Goal: Task Accomplishment & Management: Complete application form

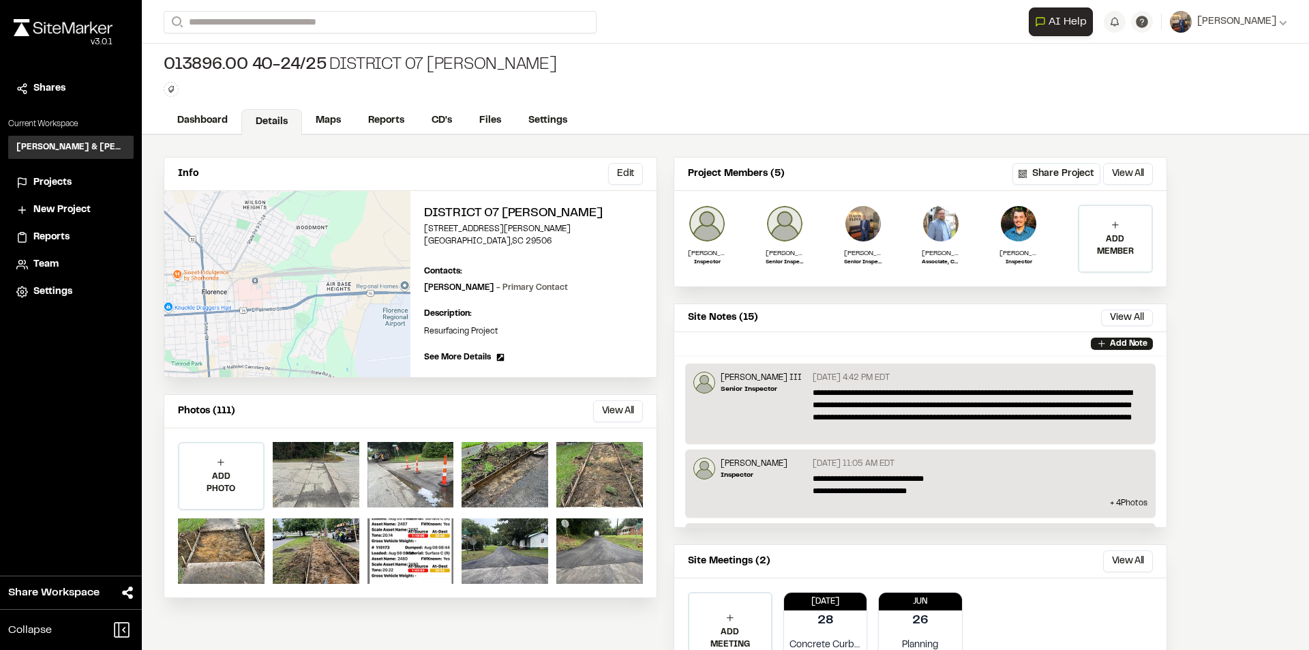
click at [395, 108] on link "Reports" at bounding box center [385, 121] width 63 height 26
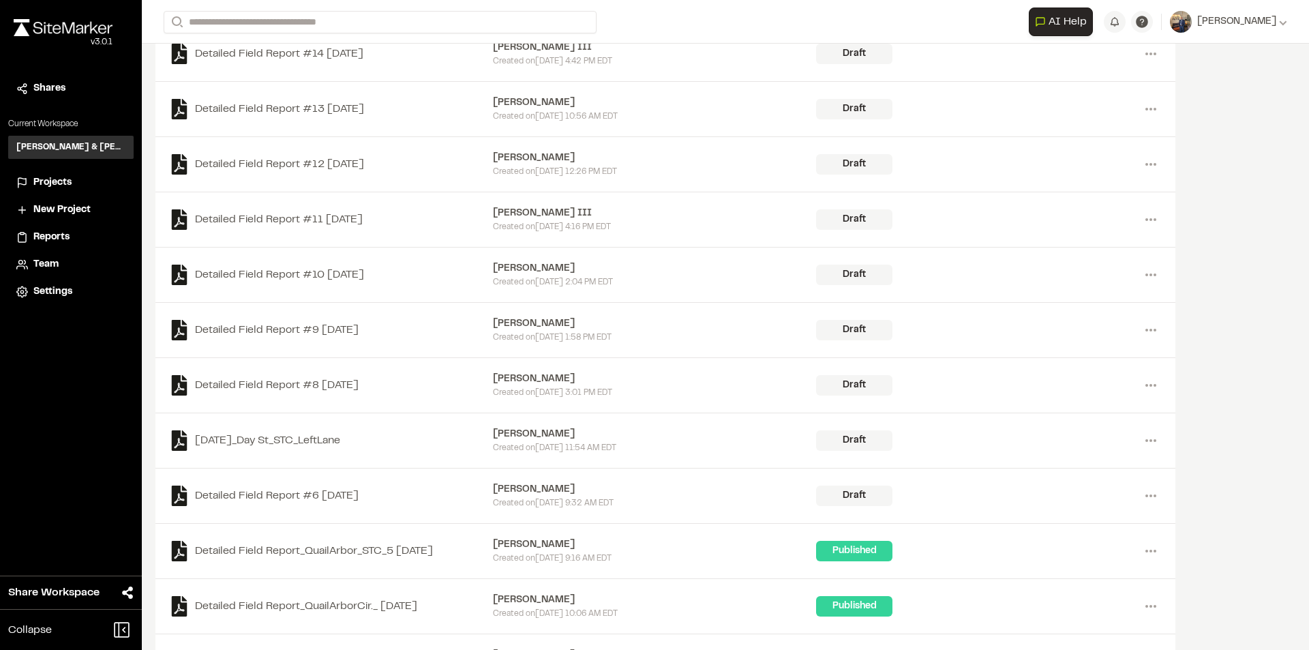
scroll to position [409, 0]
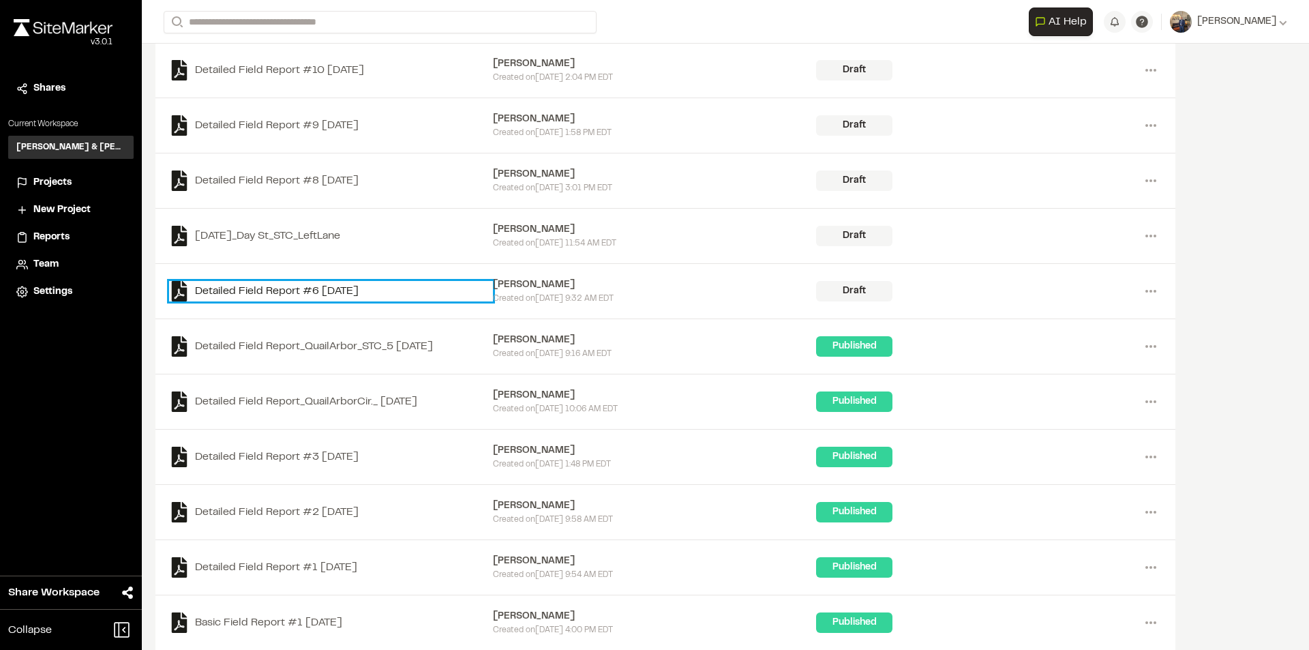
click at [298, 289] on link "Detailed Field Report #6 [DATE]" at bounding box center [331, 291] width 324 height 20
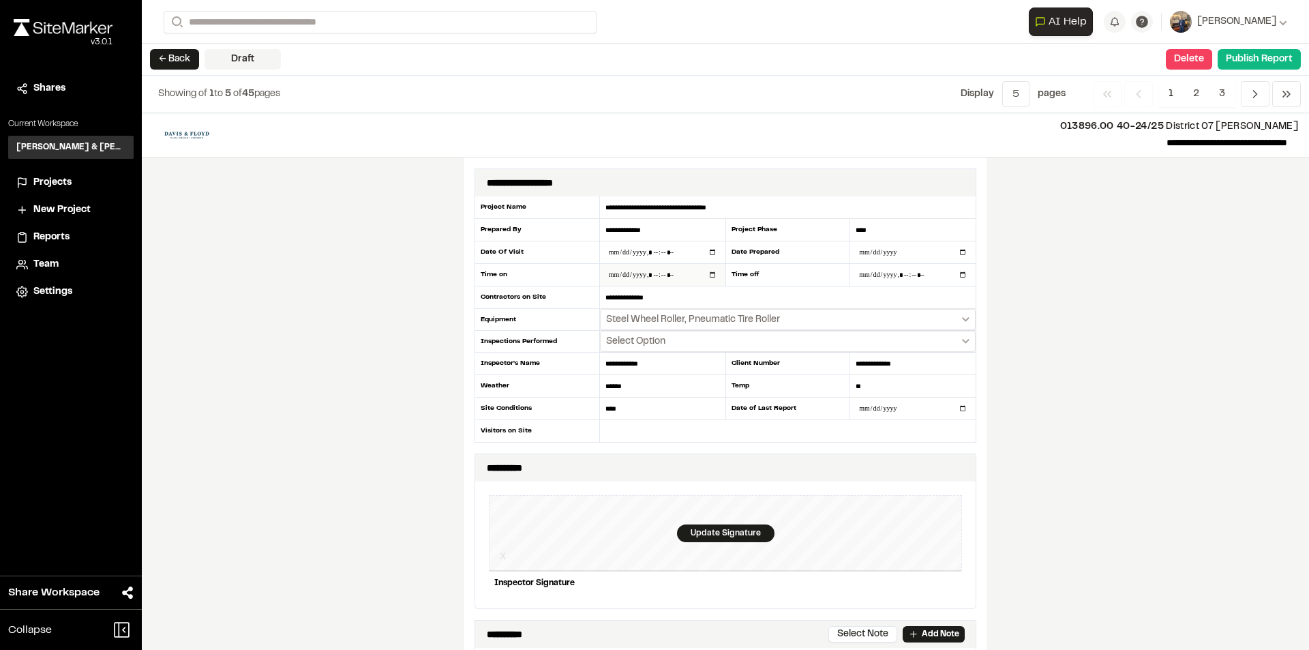
click at [707, 274] on input "datetime-local" at bounding box center [662, 275] width 125 height 22
type input "**********"
click at [1091, 329] on div "**********" at bounding box center [725, 381] width 1167 height 536
click at [878, 277] on input "datetime-local" at bounding box center [912, 275] width 125 height 22
click at [956, 273] on input "datetime-local" at bounding box center [912, 275] width 125 height 22
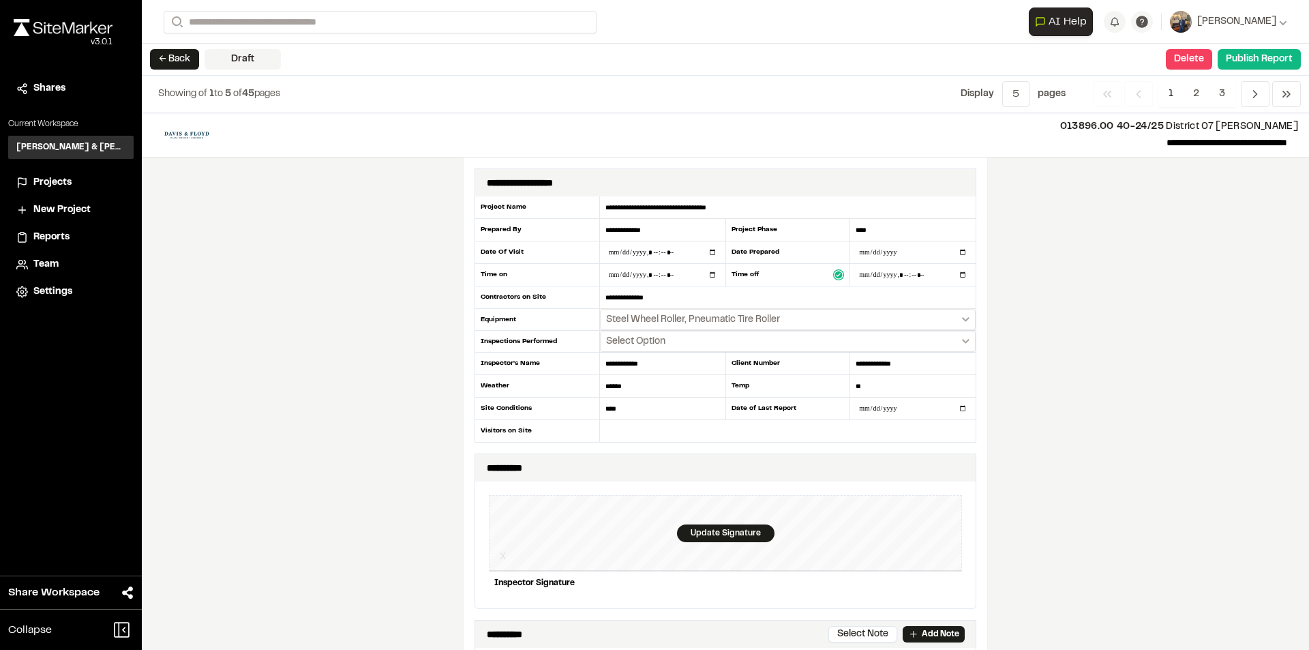
type input "**********"
click at [1168, 408] on div "**********" at bounding box center [725, 381] width 1167 height 536
click at [965, 323] on button "Steel Wheel Roller, Pneumatic Tire Roller" at bounding box center [788, 319] width 376 height 21
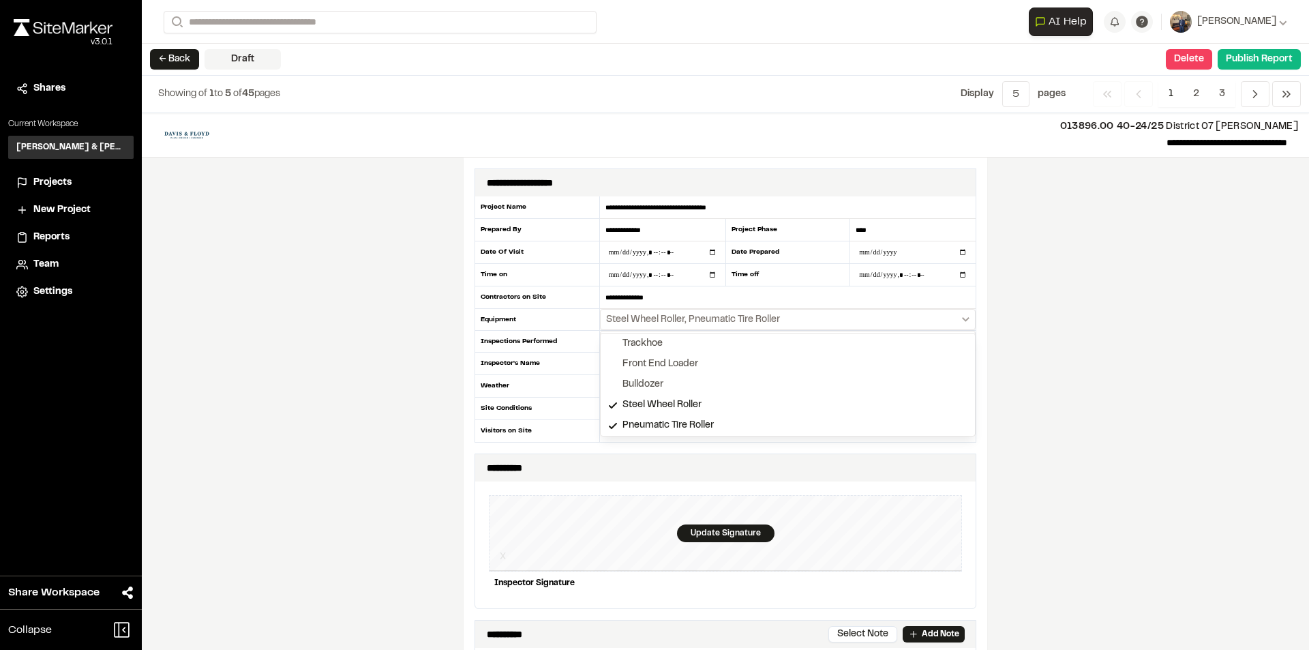
click at [1121, 345] on div at bounding box center [654, 325] width 1309 height 650
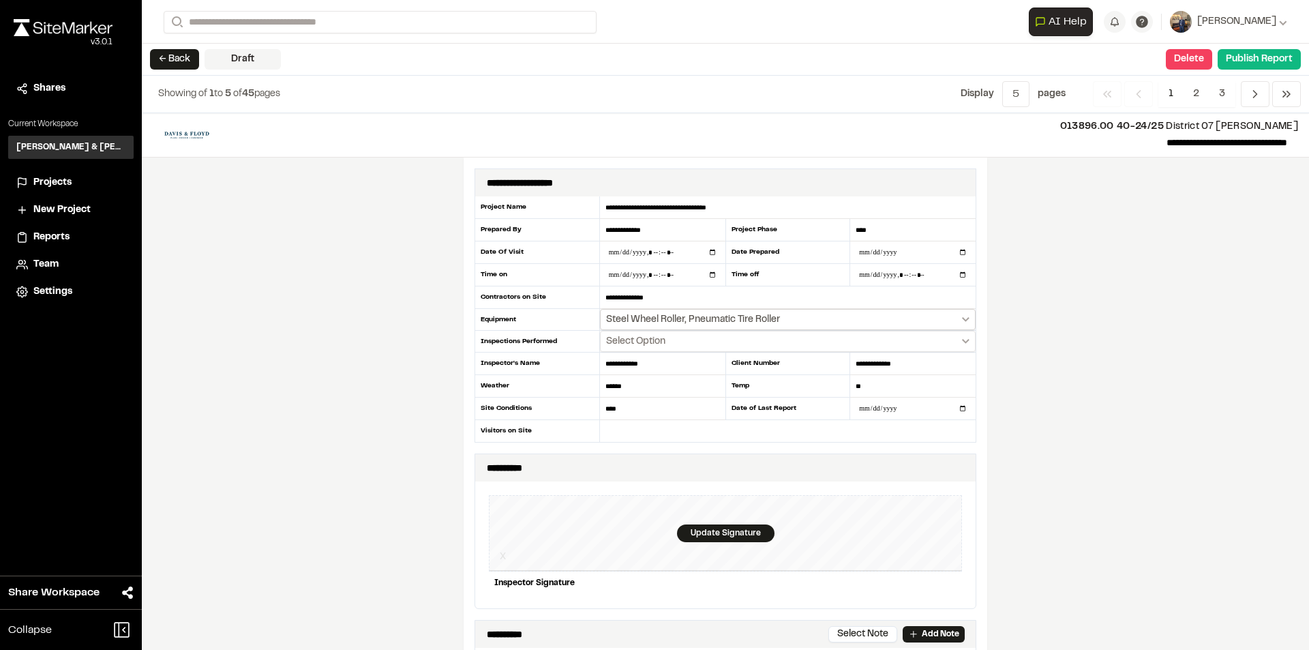
click at [964, 318] on icon "Select date range" at bounding box center [965, 319] width 7 height 5
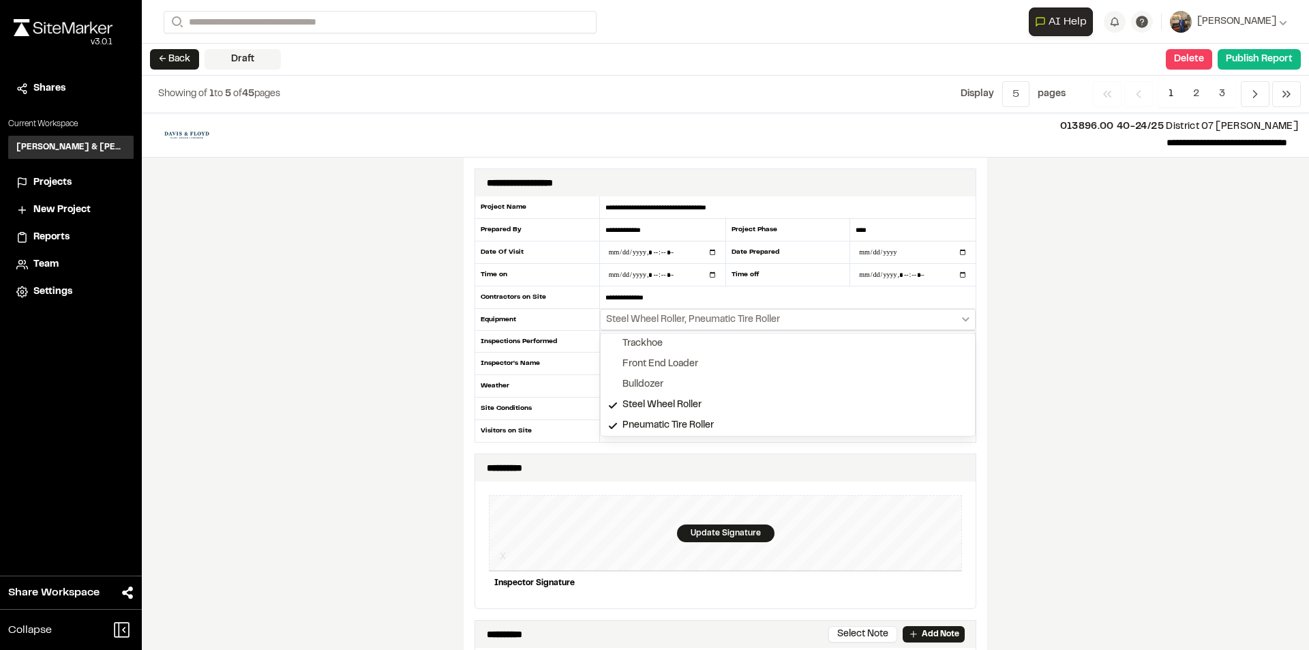
click at [1109, 303] on div at bounding box center [654, 325] width 1309 height 650
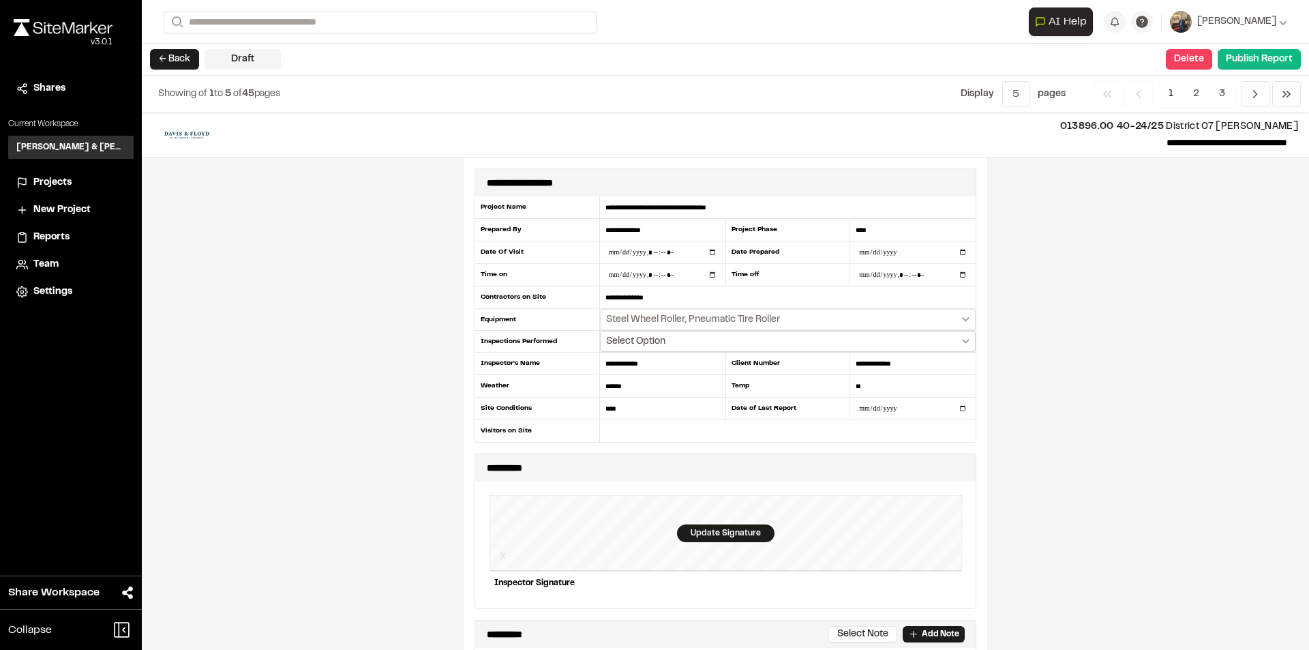
click at [963, 344] on button "Select Option" at bounding box center [788, 341] width 376 height 21
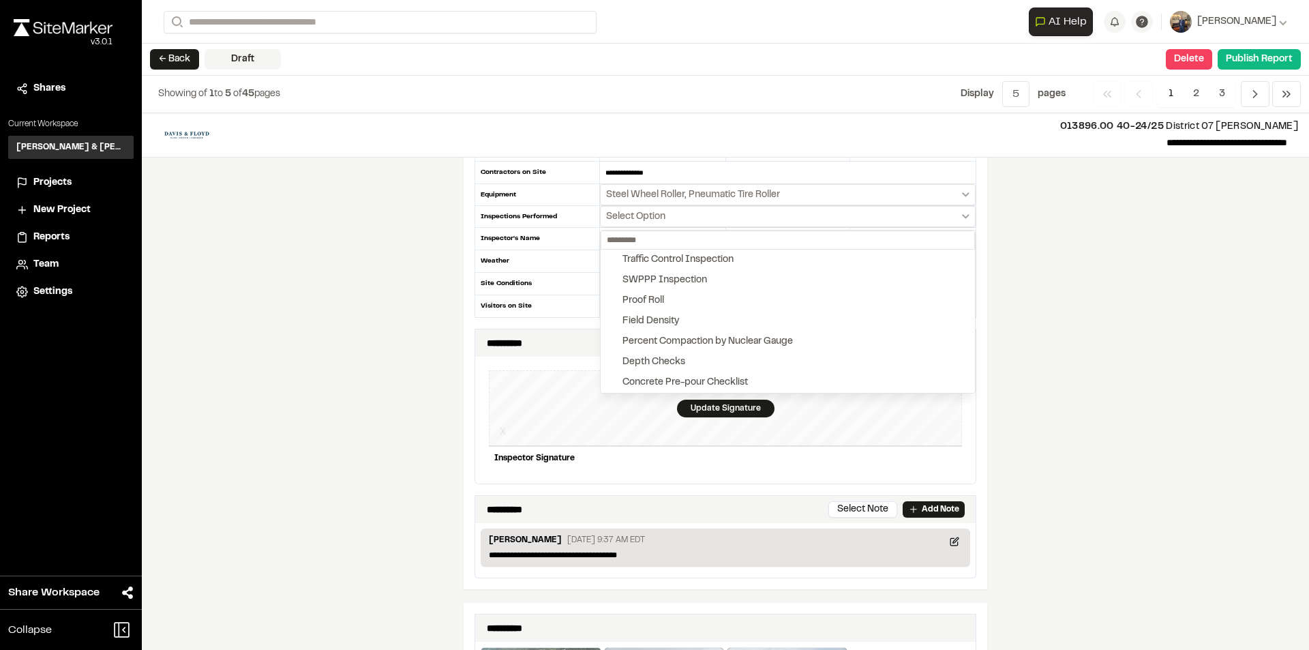
scroll to position [136, 0]
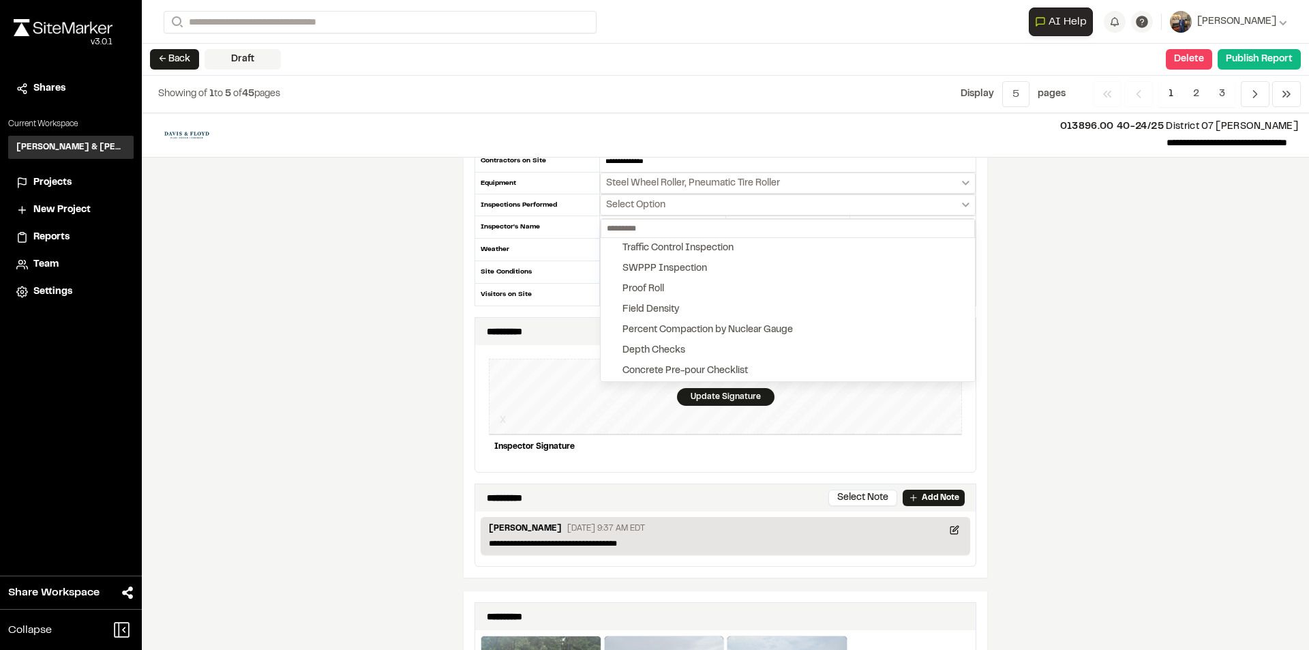
click at [1063, 254] on div at bounding box center [654, 325] width 1309 height 650
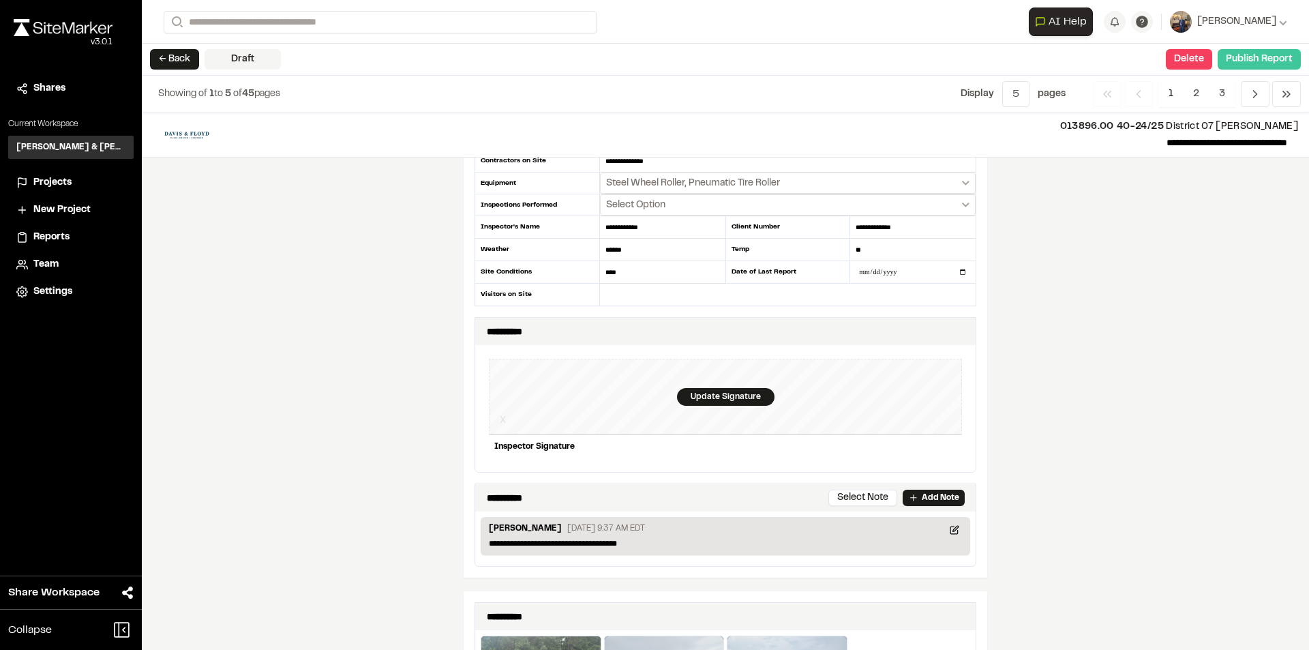
click at [1260, 62] on button "Publish Report" at bounding box center [1258, 59] width 83 height 20
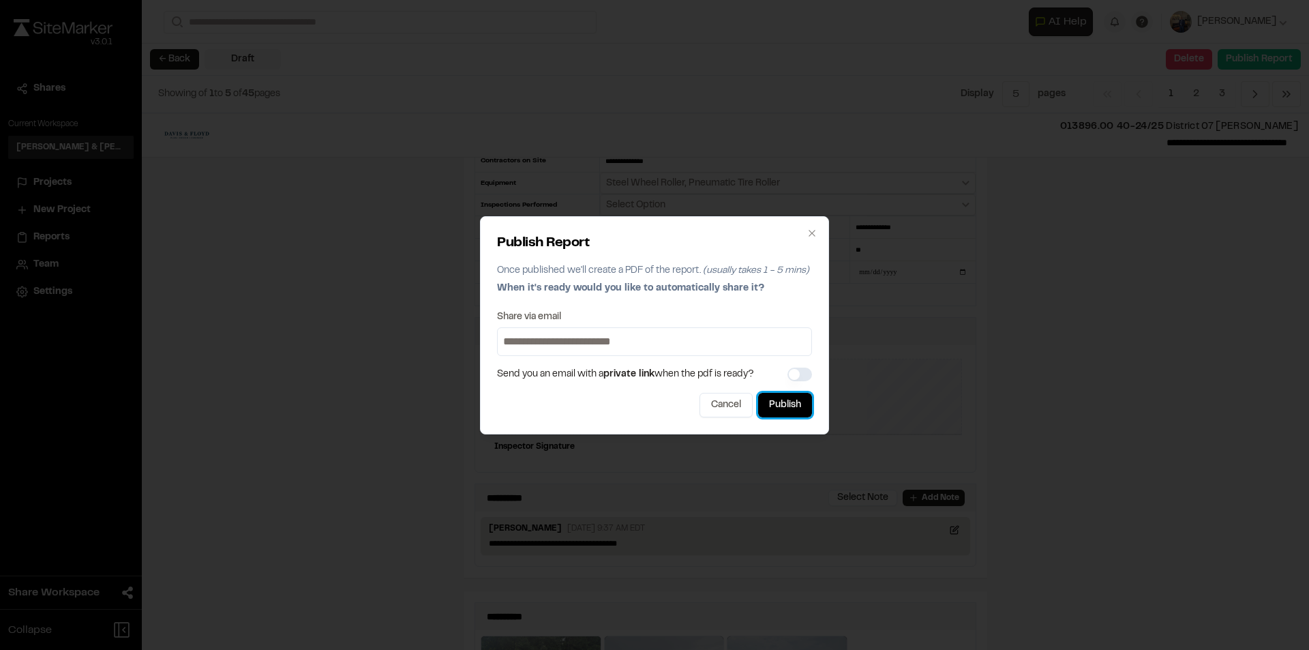
click at [799, 408] on button "Publish" at bounding box center [785, 405] width 54 height 25
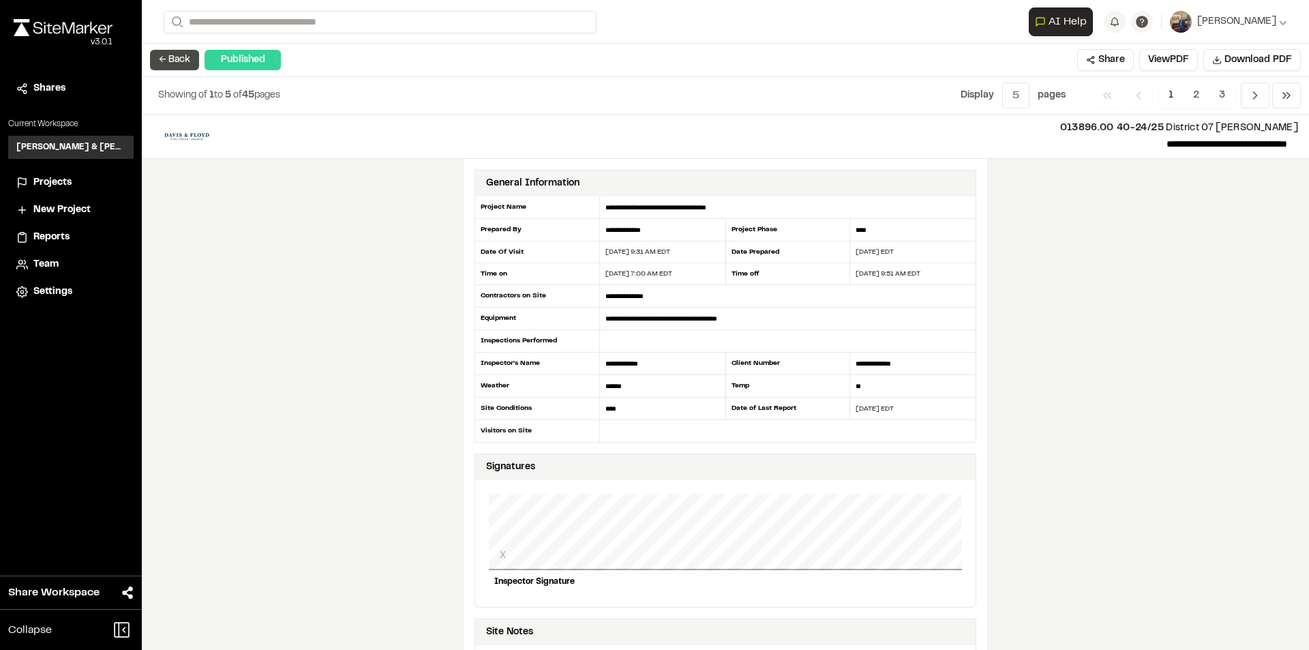
click at [170, 56] on button "← Back" at bounding box center [174, 60] width 49 height 20
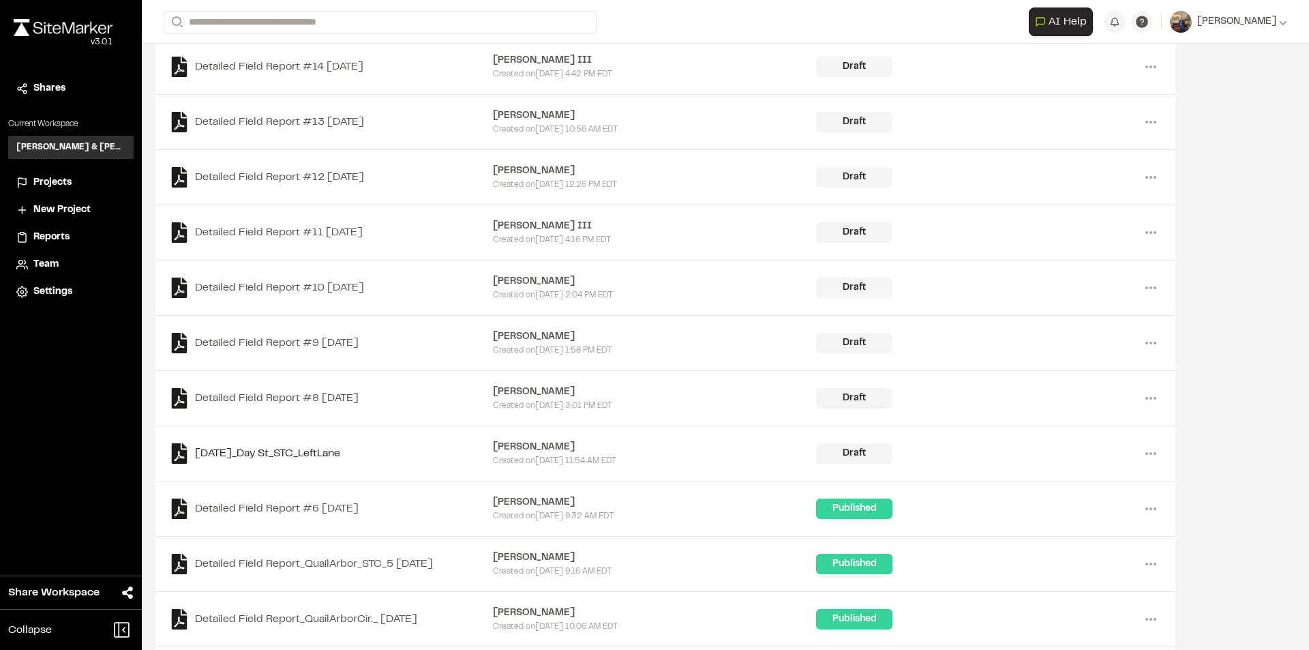
scroll to position [205, 0]
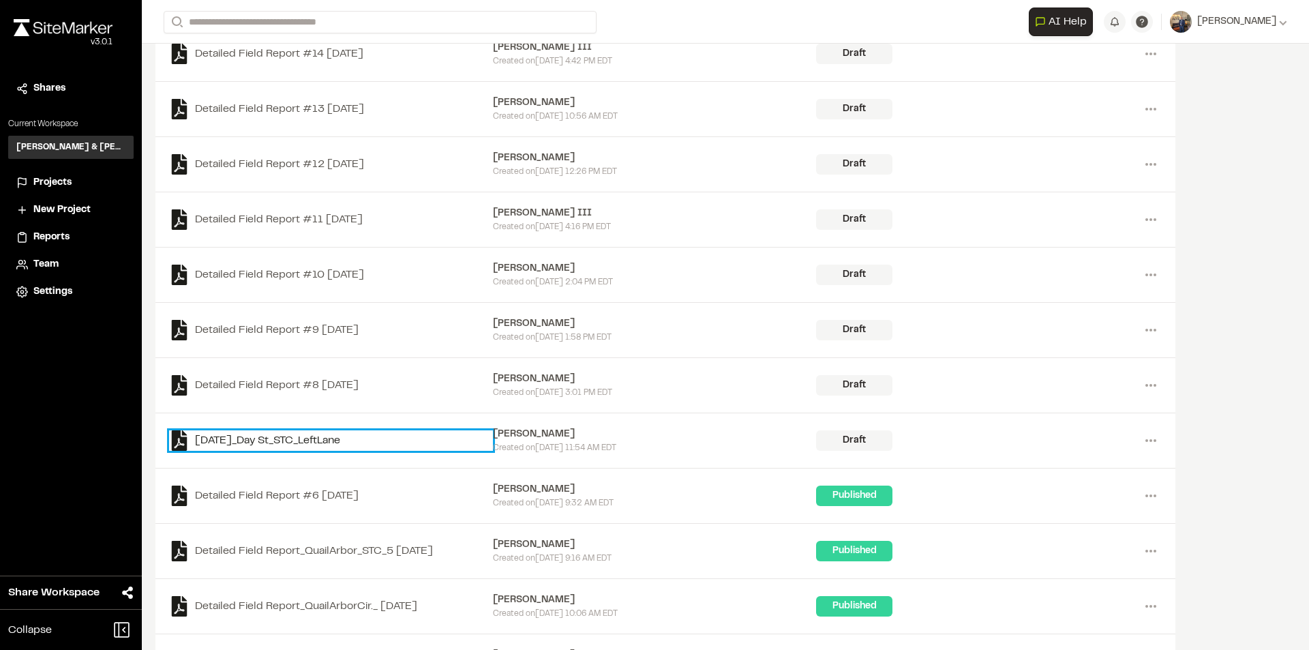
click at [314, 442] on link "[DATE]_Day St_STC_LeftLane" at bounding box center [331, 440] width 324 height 20
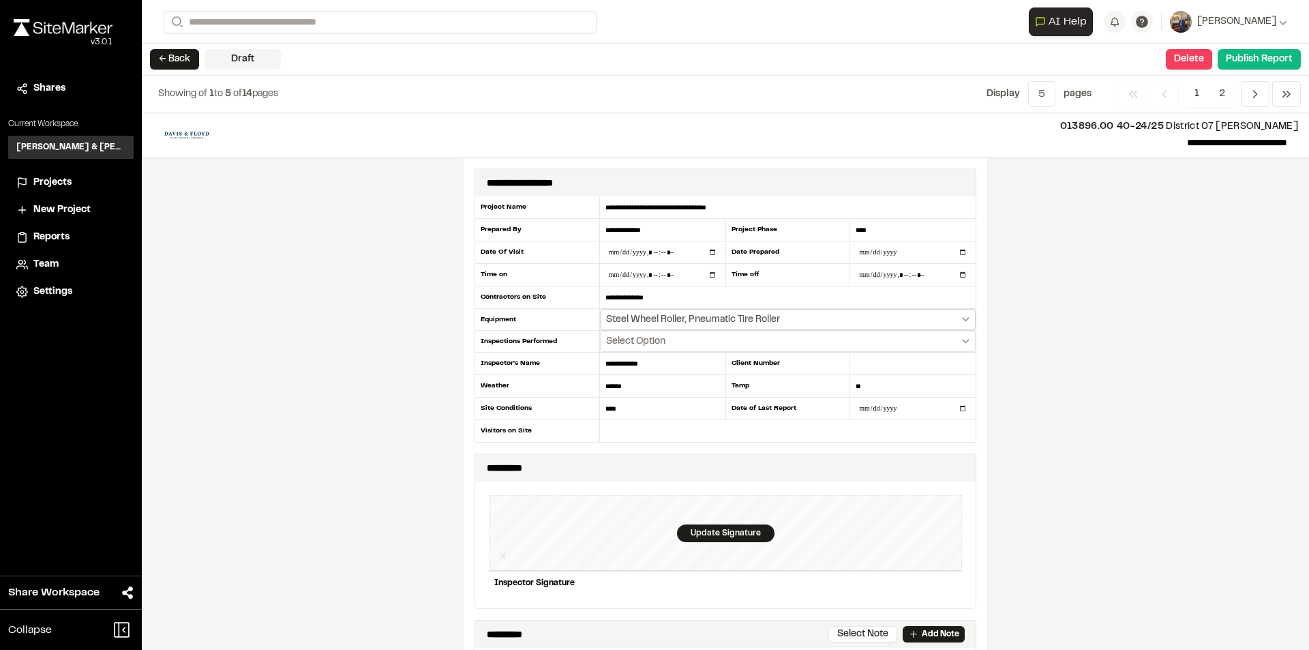
click at [967, 319] on button "Steel Wheel Roller, Pneumatic Tire Roller" at bounding box center [788, 319] width 376 height 21
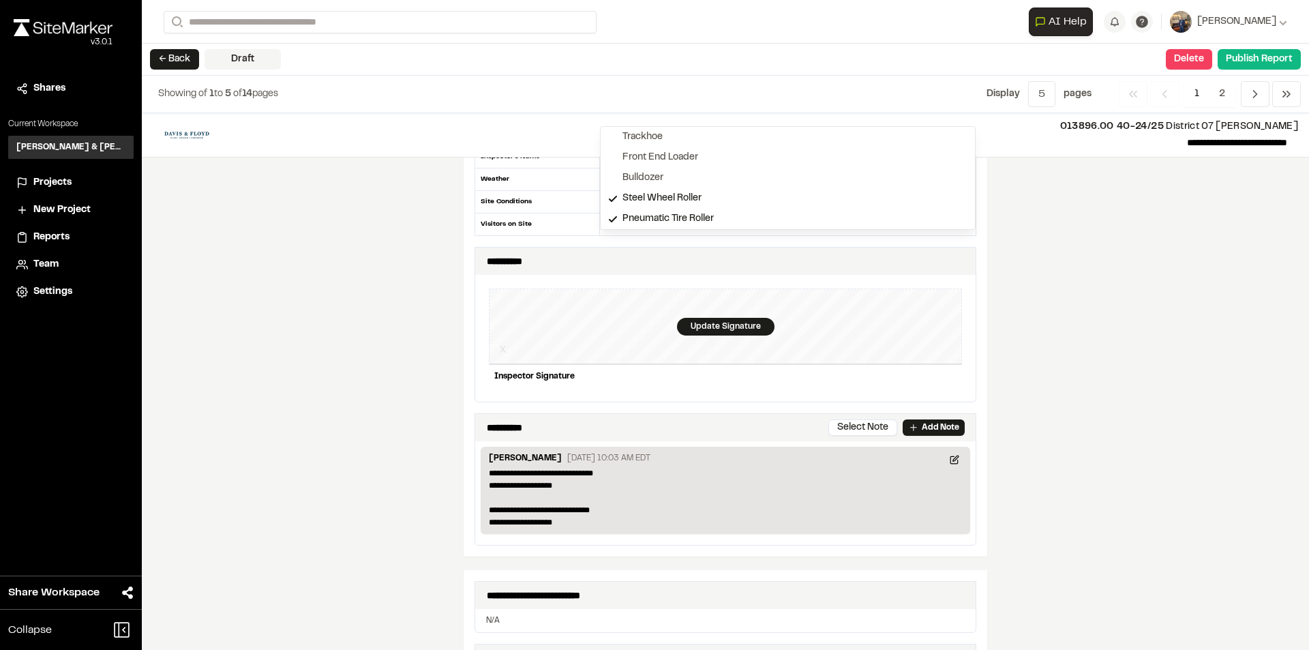
scroll to position [273, 0]
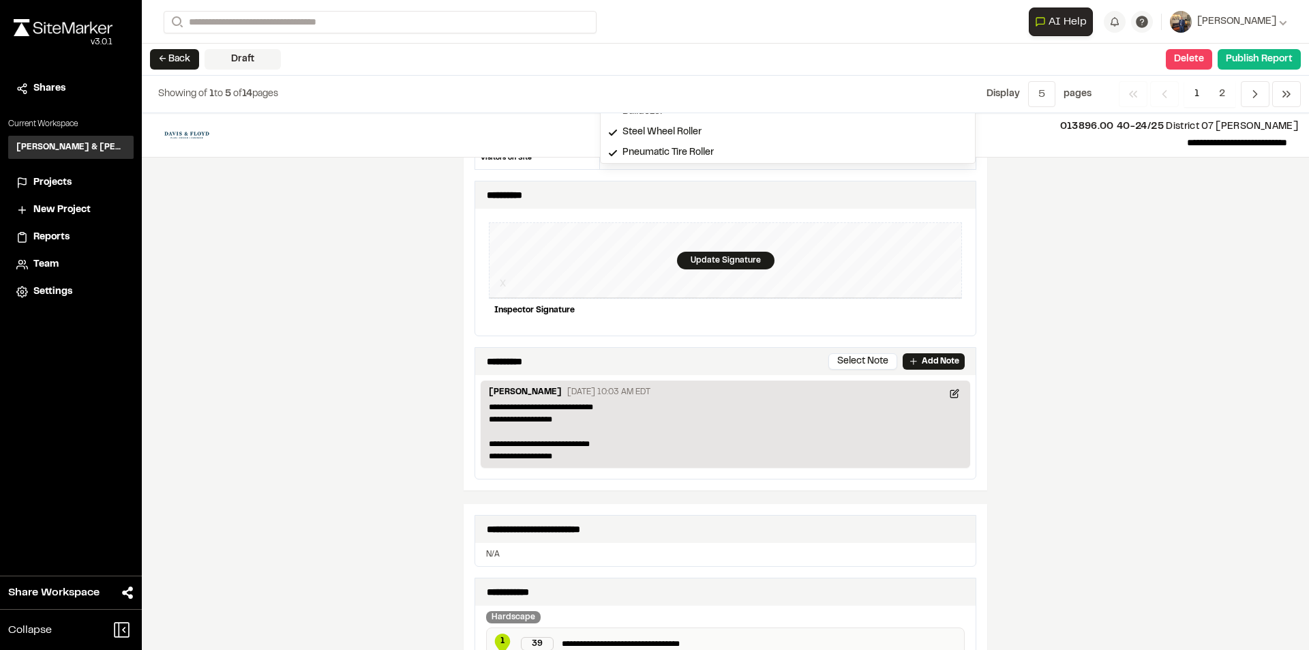
click at [1057, 285] on div at bounding box center [654, 325] width 1309 height 650
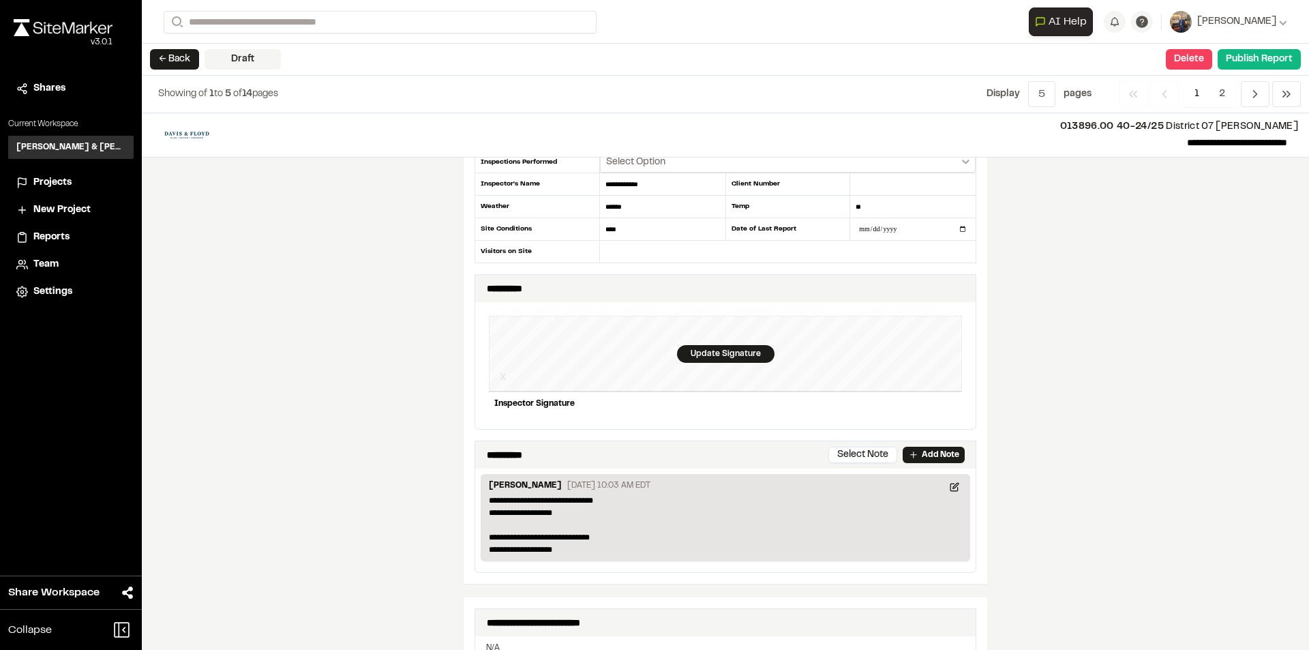
scroll to position [0, 0]
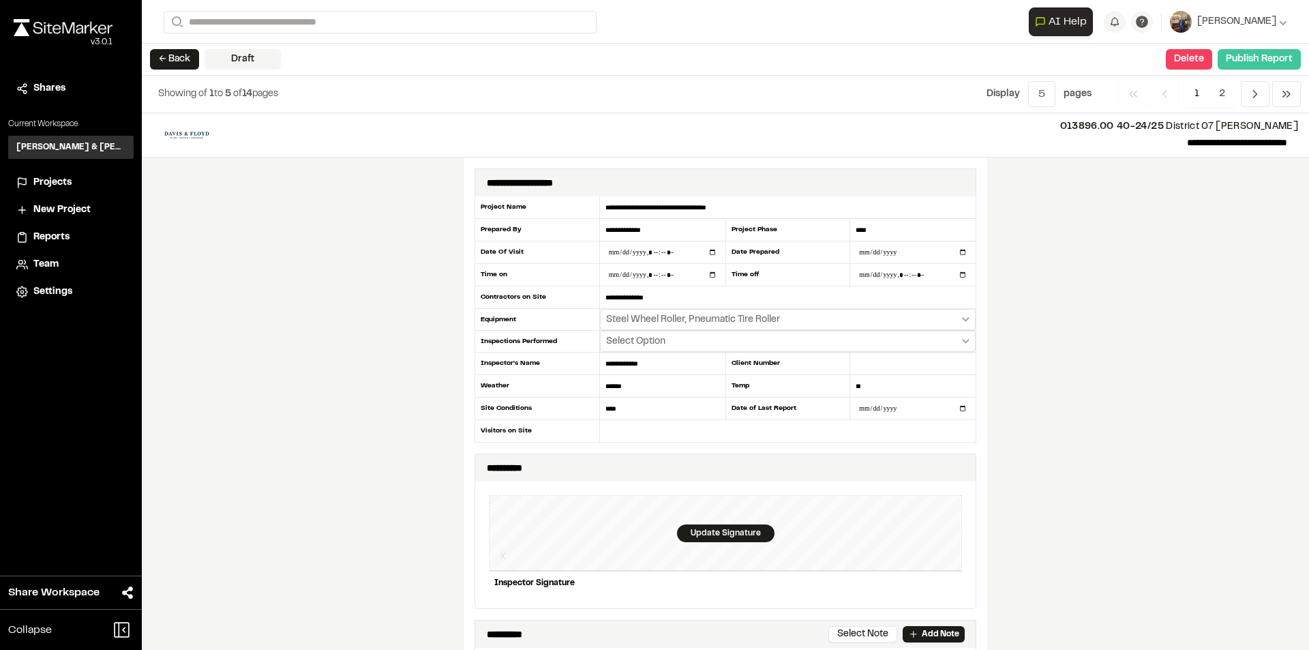
click at [1247, 57] on button "Publish Report" at bounding box center [1258, 59] width 83 height 20
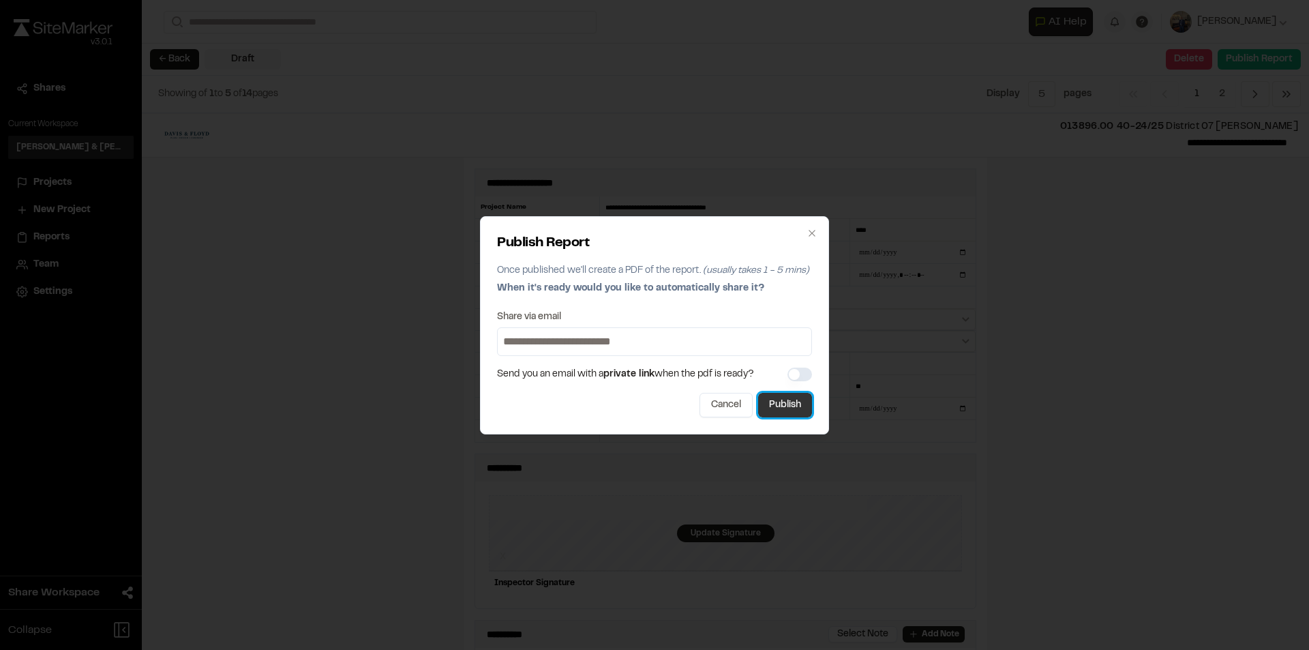
click at [795, 400] on button "Publish" at bounding box center [785, 405] width 54 height 25
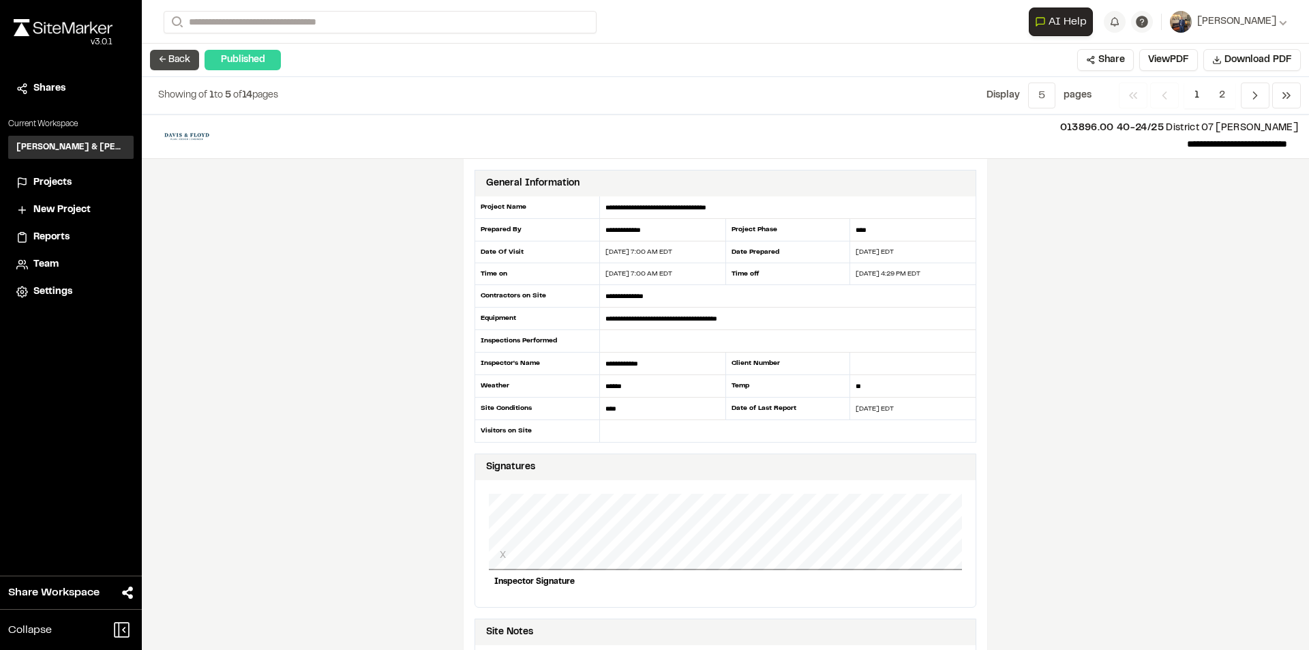
click at [187, 60] on button "← Back" at bounding box center [174, 60] width 49 height 20
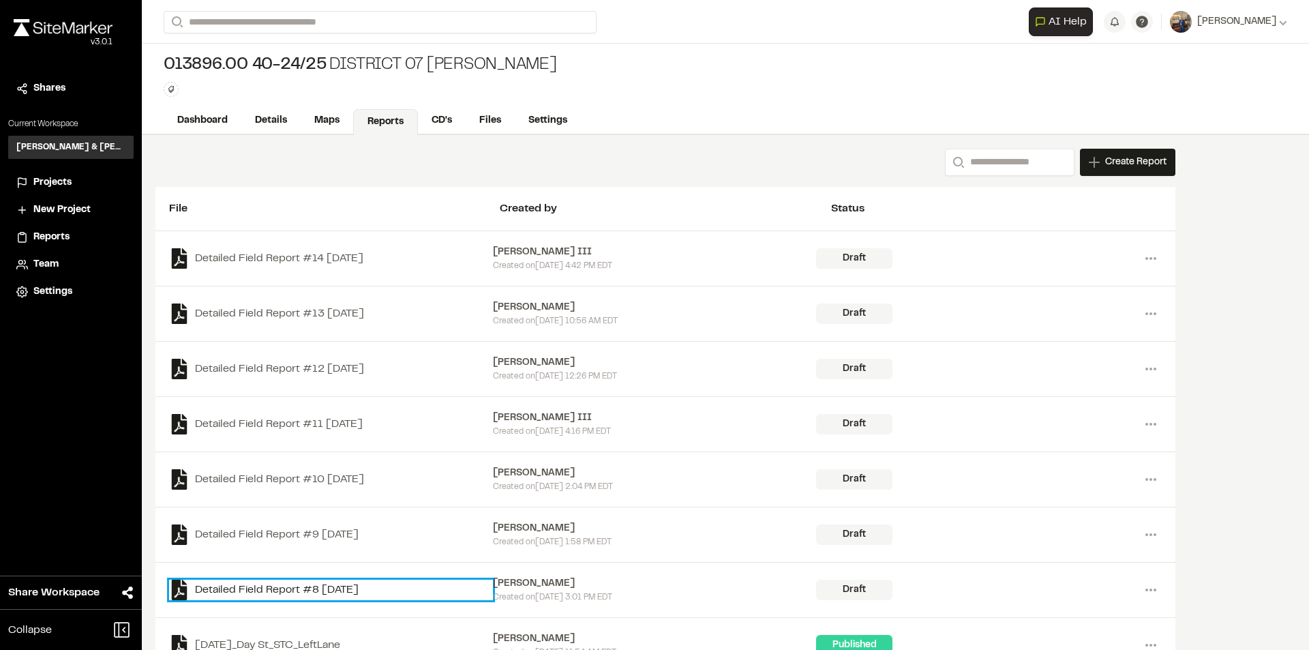
click at [269, 592] on link "Detailed Field Report #8 [DATE]" at bounding box center [331, 589] width 324 height 20
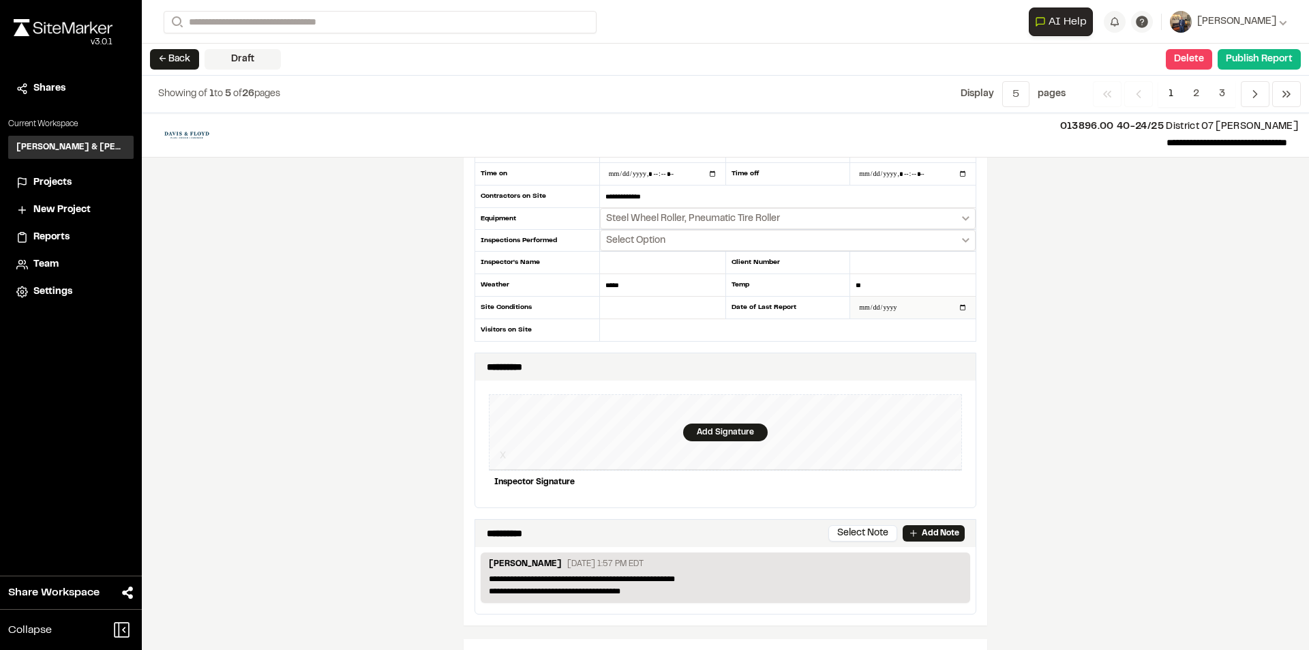
scroll to position [68, 0]
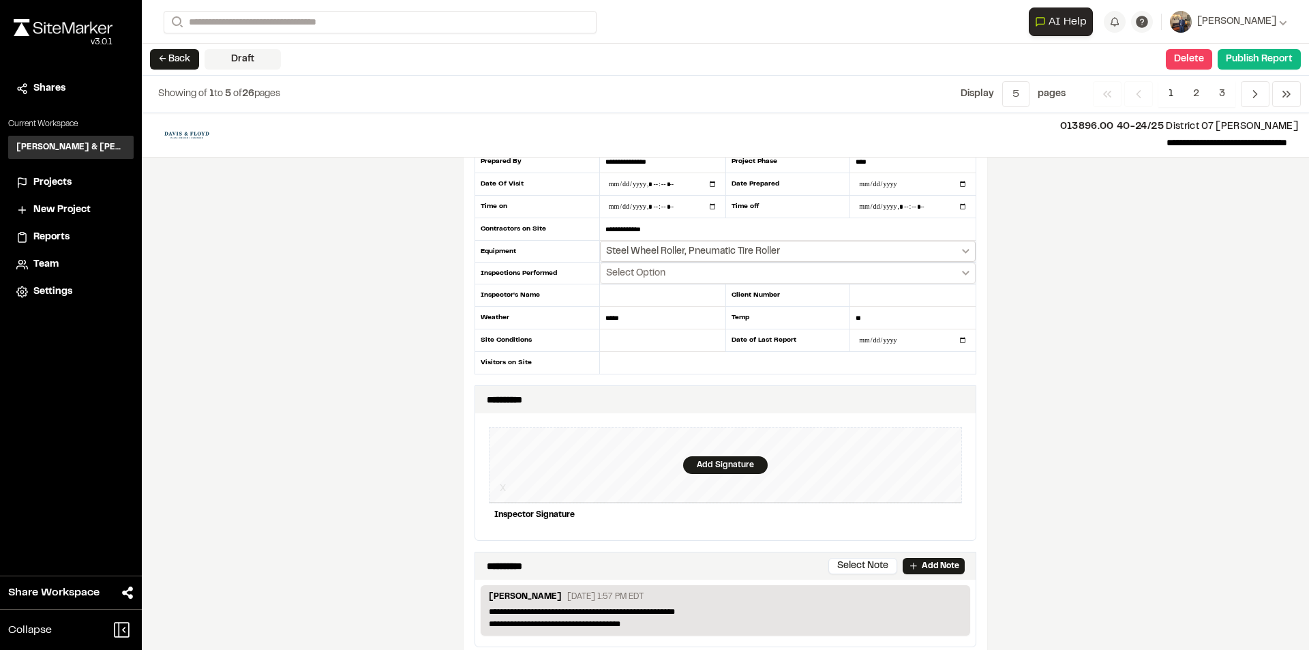
click at [965, 249] on button "Steel Wheel Roller, Pneumatic Tire Roller" at bounding box center [788, 251] width 376 height 21
click at [1088, 301] on div at bounding box center [654, 325] width 1309 height 650
click at [962, 272] on icon "Select date range" at bounding box center [965, 273] width 7 height 5
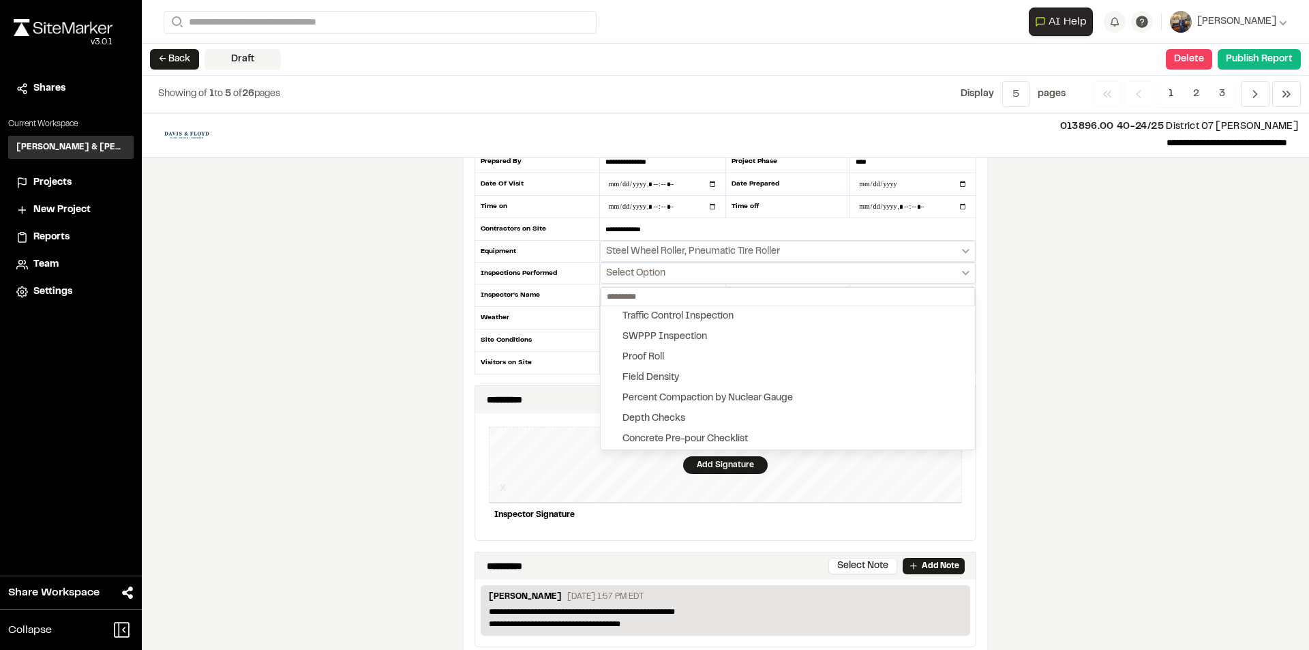
click at [1097, 330] on div at bounding box center [654, 325] width 1309 height 650
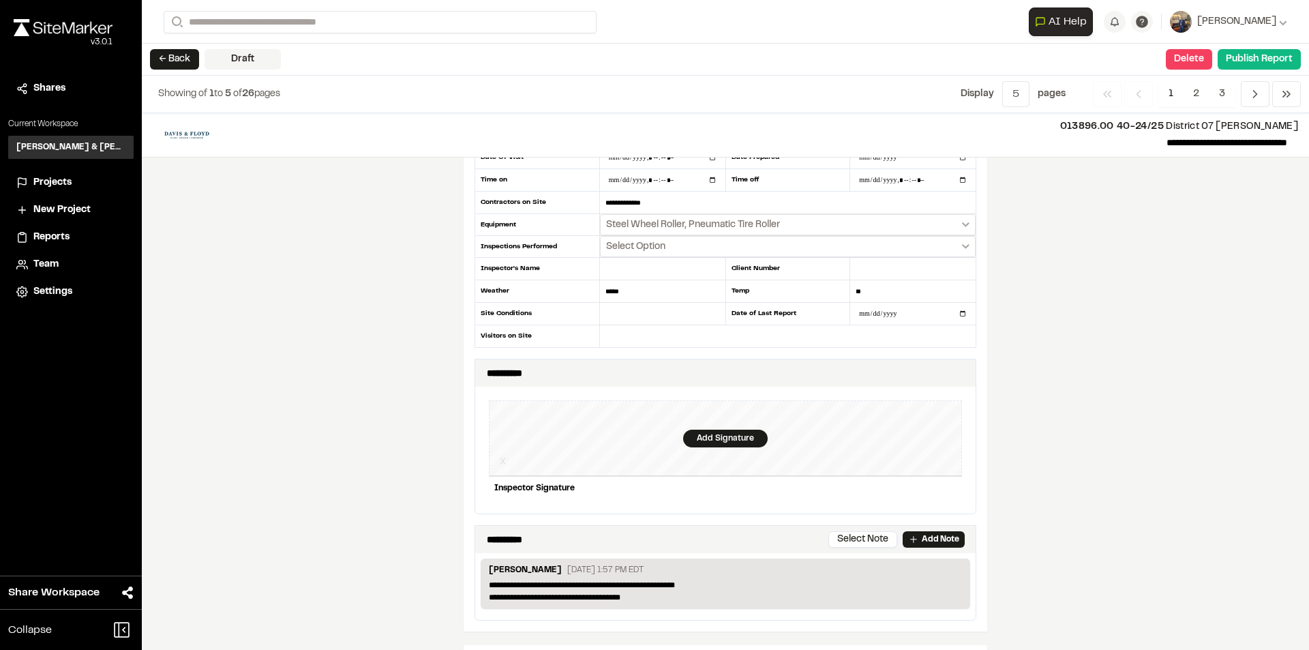
scroll to position [273, 0]
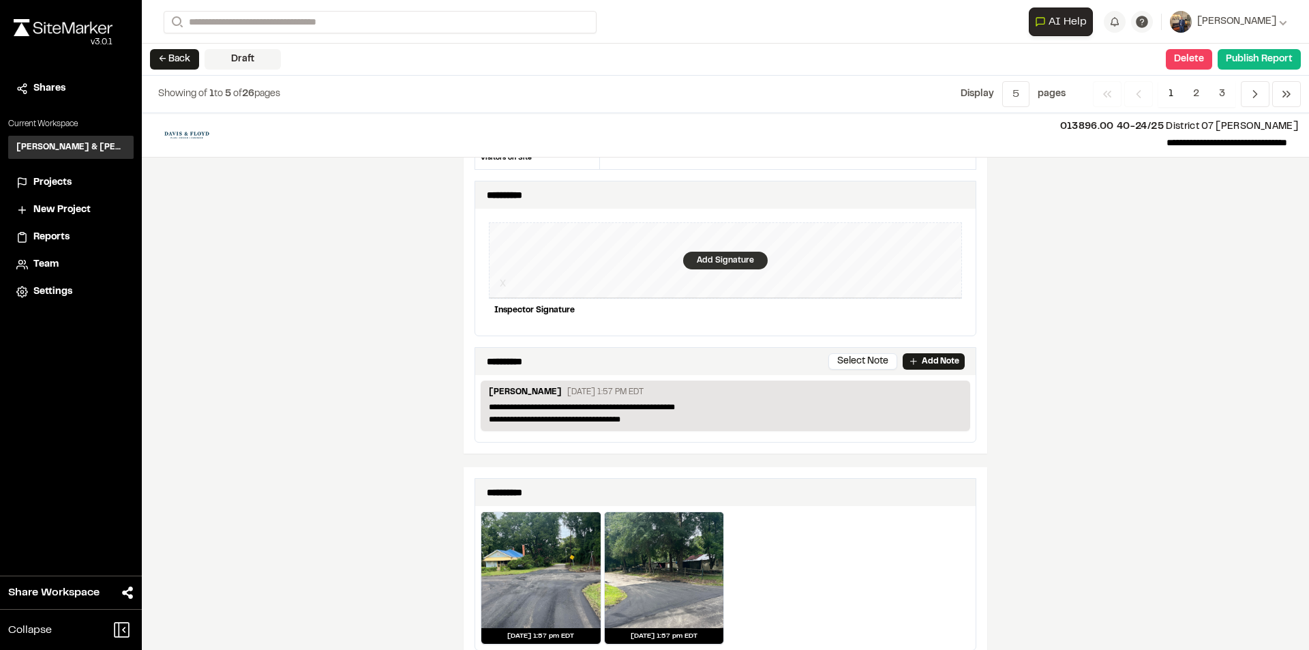
click at [706, 253] on div "Add Signature" at bounding box center [725, 261] width 85 height 18
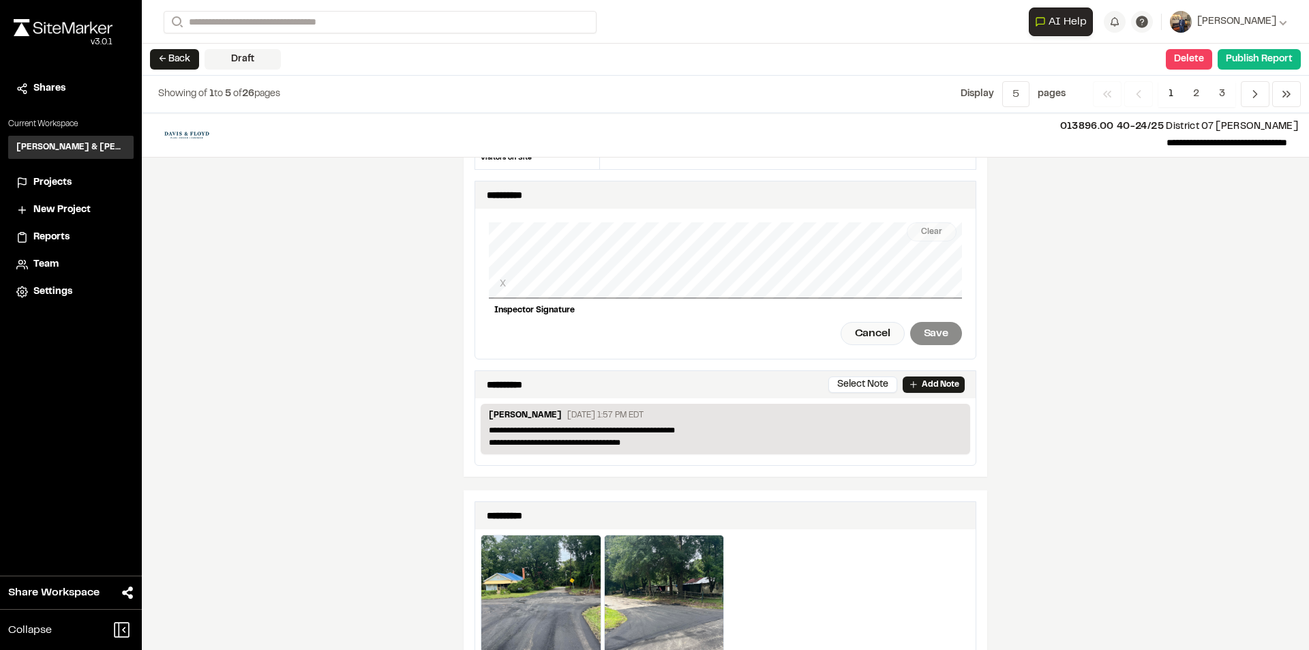
click at [542, 303] on div "Clear X Inspector Signature Cancel Save" at bounding box center [725, 284] width 473 height 150
click at [678, 303] on div "Clear X Inspector Signature Cancel Save" at bounding box center [725, 284] width 473 height 150
click at [768, 303] on div "Clear X Inspector Signature Cancel Save" at bounding box center [725, 284] width 473 height 150
click at [786, 309] on div "Clear X Inspector Signature Cancel Save" at bounding box center [725, 284] width 473 height 150
click at [930, 324] on div "Save" at bounding box center [936, 333] width 52 height 23
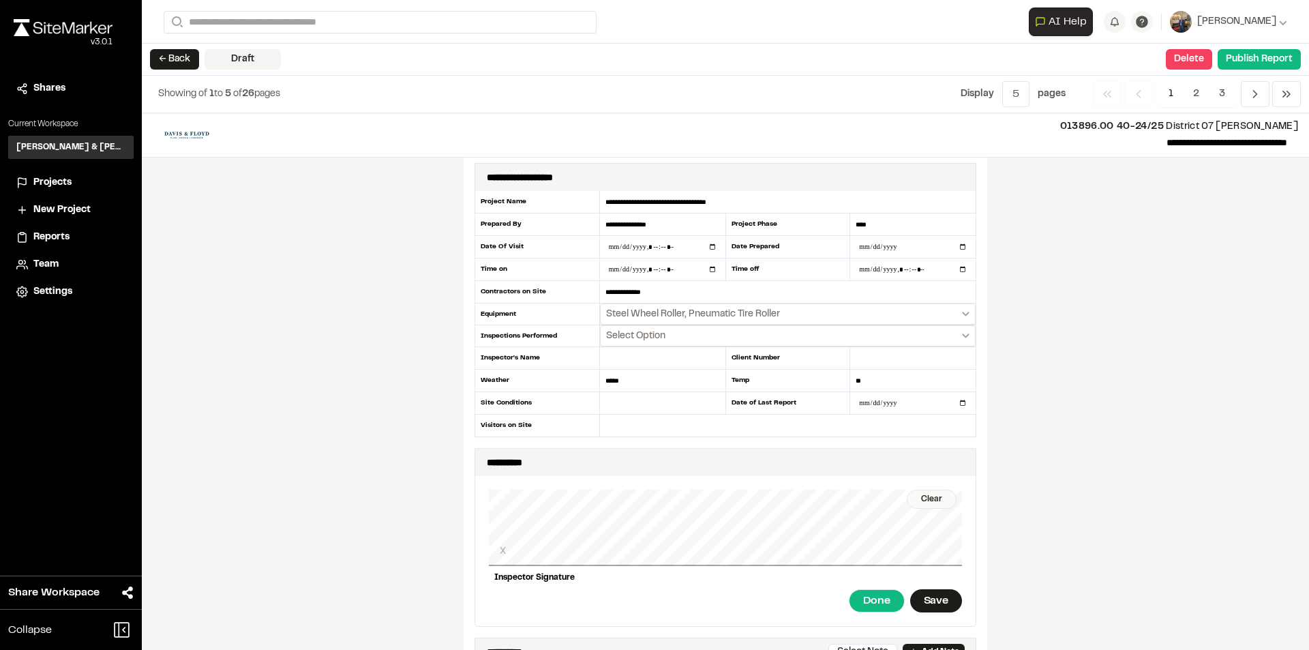
scroll to position [0, 0]
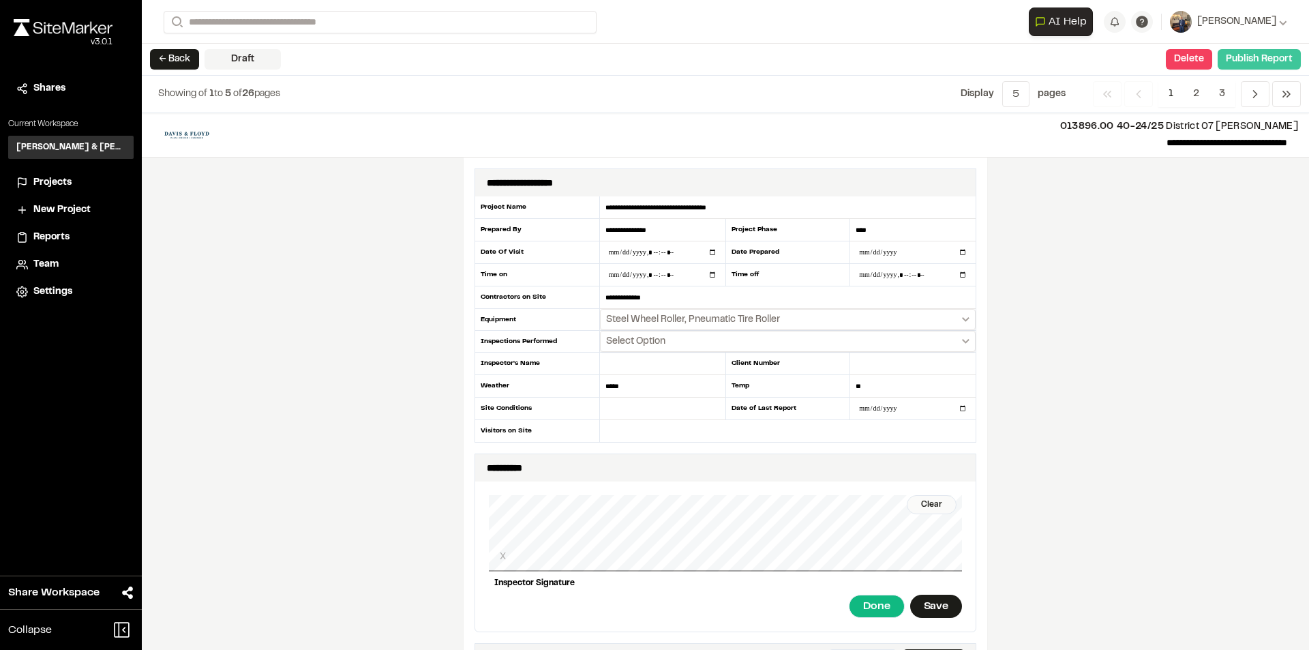
click at [1242, 64] on button "Publish Report" at bounding box center [1258, 59] width 83 height 20
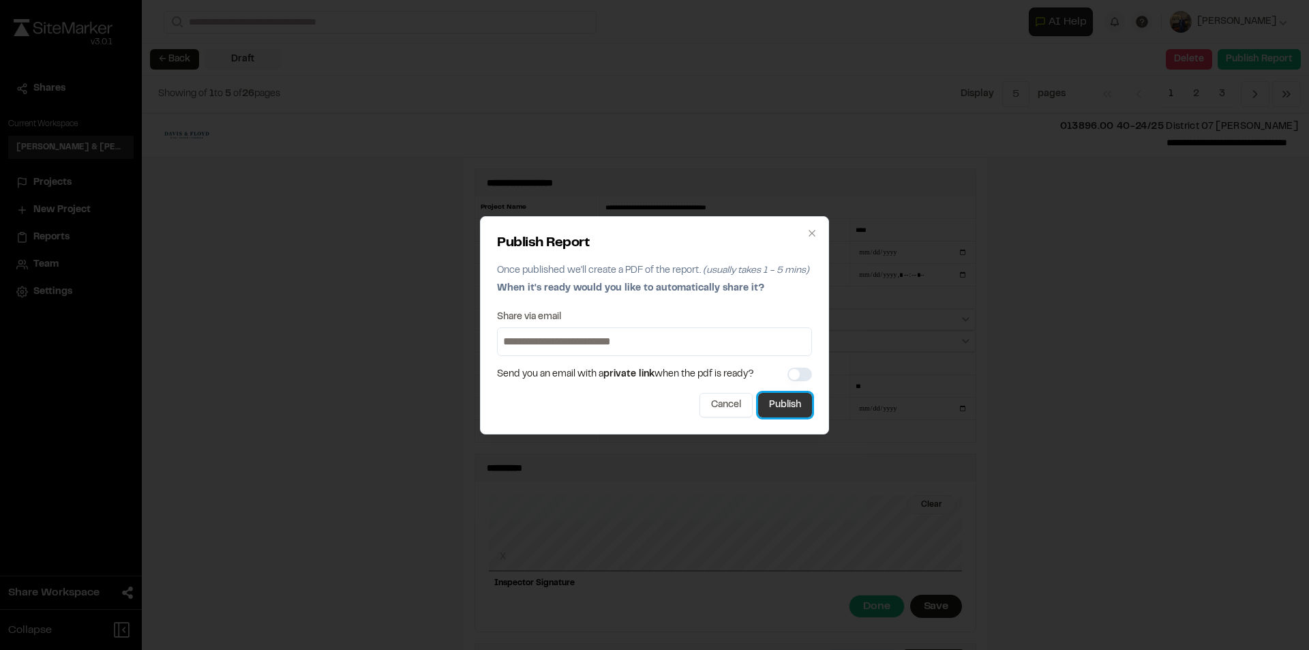
click at [786, 400] on button "Publish" at bounding box center [785, 405] width 54 height 25
